Goal: Task Accomplishment & Management: Complete application form

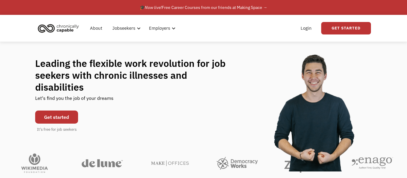
click at [65, 111] on link "Get started" at bounding box center [56, 117] width 43 height 13
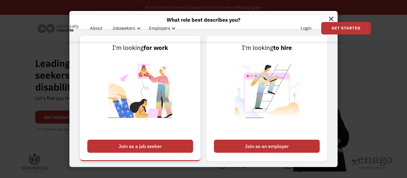
click at [113, 149] on div "Join as a job seeker" at bounding box center [140, 146] width 106 height 13
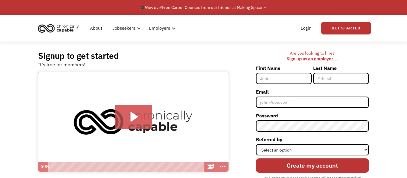
click at [281, 80] on input "First Name" at bounding box center [284, 78] width 56 height 11
type input "Marselene"
type input "Stone"
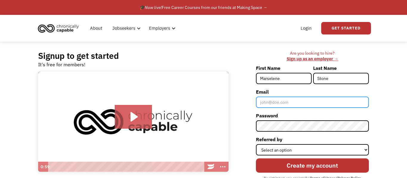
click at [329, 106] on input "Email" at bounding box center [312, 102] width 113 height 11
type input "[EMAIL_ADDRESS][DOMAIN_NAME]"
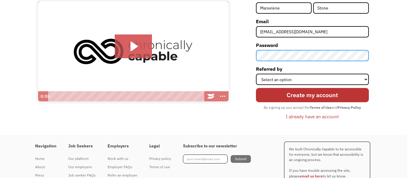
scroll to position [71, 0]
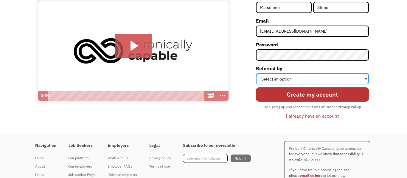
click at [306, 81] on select "Select an option Instagram Facebook Twitter Search Engine News Article Word of …" at bounding box center [312, 78] width 113 height 11
select select "Search Engine"
click at [256, 73] on select "Select an option Instagram Facebook Twitter Search Engine News Article Word of …" at bounding box center [312, 78] width 113 height 11
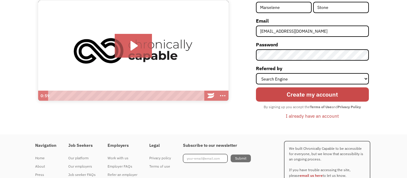
click at [307, 94] on input "Create my account" at bounding box center [312, 95] width 113 height 14
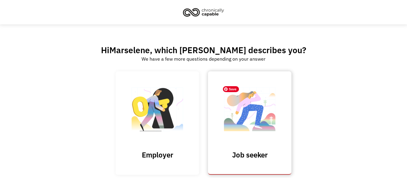
click at [258, 121] on img at bounding box center [250, 112] width 60 height 58
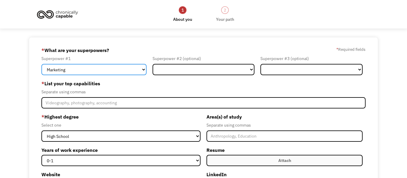
click at [132, 72] on select "Marketing Human Resources Finance Technology Operations Sales Industrial & Manu…" at bounding box center [93, 69] width 105 height 11
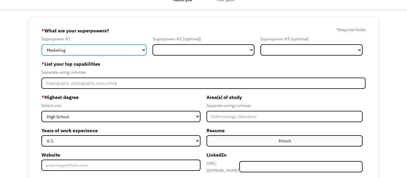
scroll to position [21, 0]
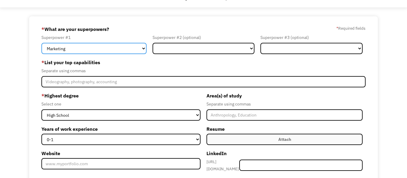
click at [131, 52] on select "Marketing Human Resources Finance Technology Operations Sales Industrial & Manu…" at bounding box center [93, 48] width 105 height 11
select select "Customer Service"
click at [41, 43] on select "Marketing Human Resources Finance Technology Operations Sales Industrial & Manu…" at bounding box center [93, 48] width 105 height 11
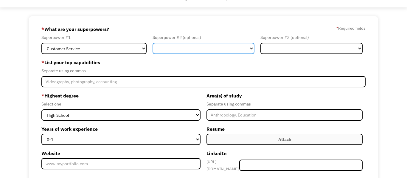
click at [219, 47] on select "Marketing Human Resources Finance Technology Operations Sales Industrial & Manu…" at bounding box center [203, 48] width 102 height 11
click at [216, 50] on select "Marketing Human Resources Finance Technology Operations Sales Industrial & Manu…" at bounding box center [203, 48] width 102 height 11
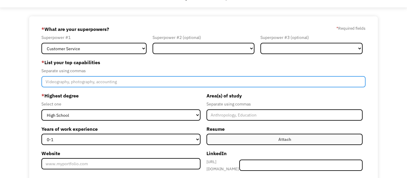
click at [131, 82] on input "Member-Create-Step1" at bounding box center [203, 81] width 324 height 11
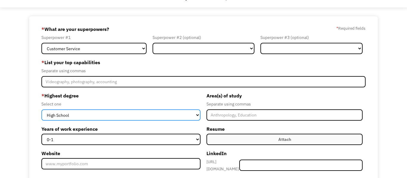
click at [116, 115] on select "High School Associates Bachelors Master's PhD" at bounding box center [120, 115] width 159 height 11
click at [117, 116] on select "High School Associates Bachelors Master's PhD" at bounding box center [120, 115] width 159 height 11
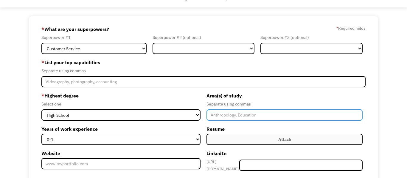
click at [220, 115] on input "Member-Create-Step1" at bounding box center [284, 115] width 156 height 11
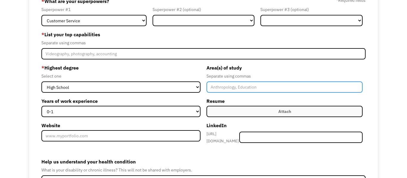
scroll to position [50, 0]
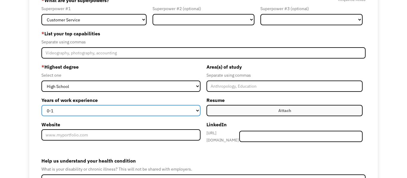
click at [189, 115] on select "0-1 2-4 5-10 11-15 15+" at bounding box center [120, 110] width 159 height 11
click at [41, 105] on select "0-1 2-4 5-10 11-15 15+" at bounding box center [120, 110] width 159 height 11
click at [186, 116] on select "0-1 2-4 5-10 11-15 15+" at bounding box center [120, 110] width 159 height 11
select select "0-1"
click at [41, 105] on select "0-1 2-4 5-10 11-15 15+" at bounding box center [120, 110] width 159 height 11
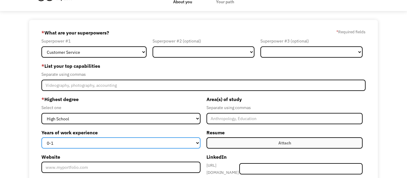
scroll to position [18, 0]
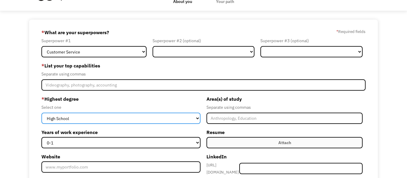
click at [137, 119] on select "High School Associates Bachelors Master's PhD" at bounding box center [120, 118] width 159 height 11
